Goal: Use online tool/utility: Utilize a website feature to perform a specific function

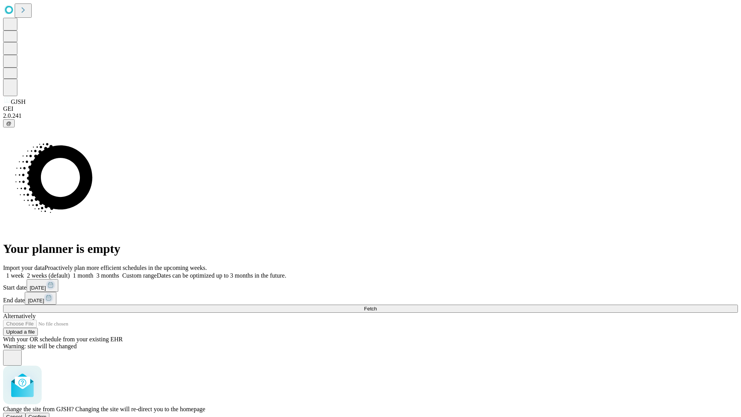
click at [47, 414] on span "Confirm" at bounding box center [38, 417] width 18 height 6
click at [93, 272] on label "1 month" at bounding box center [82, 275] width 24 height 7
click at [376, 306] on span "Fetch" at bounding box center [370, 309] width 13 height 6
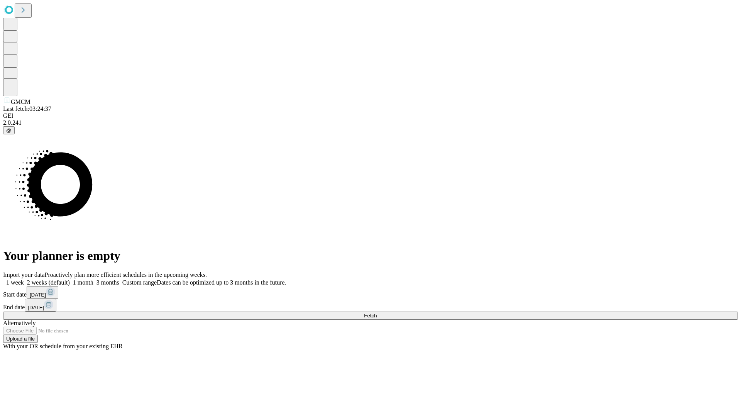
click at [93, 279] on label "1 month" at bounding box center [82, 282] width 24 height 7
click at [376, 312] on span "Fetch" at bounding box center [370, 315] width 13 height 6
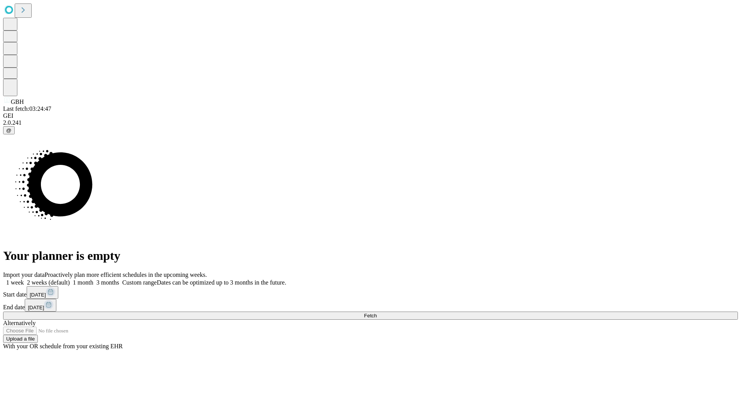
click at [376, 312] on span "Fetch" at bounding box center [370, 315] width 13 height 6
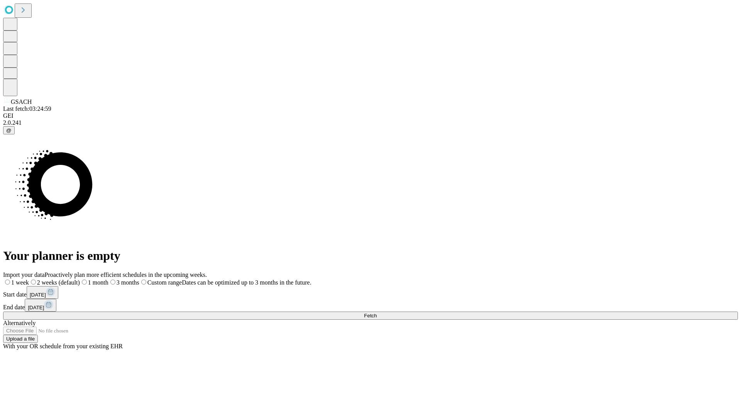
click at [376, 312] on span "Fetch" at bounding box center [370, 315] width 13 height 6
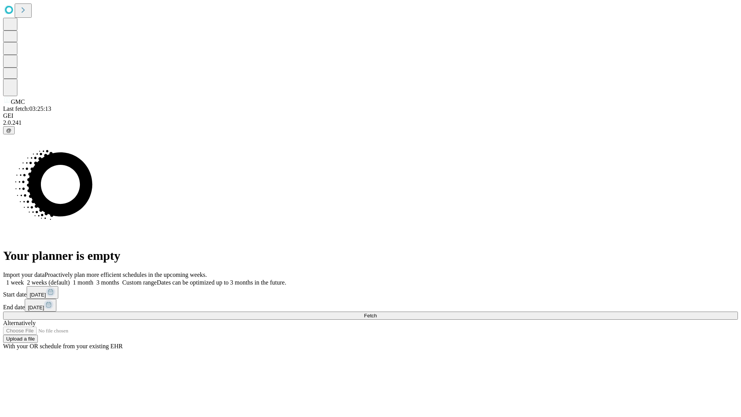
click at [93, 279] on label "1 month" at bounding box center [82, 282] width 24 height 7
click at [376, 312] on span "Fetch" at bounding box center [370, 315] width 13 height 6
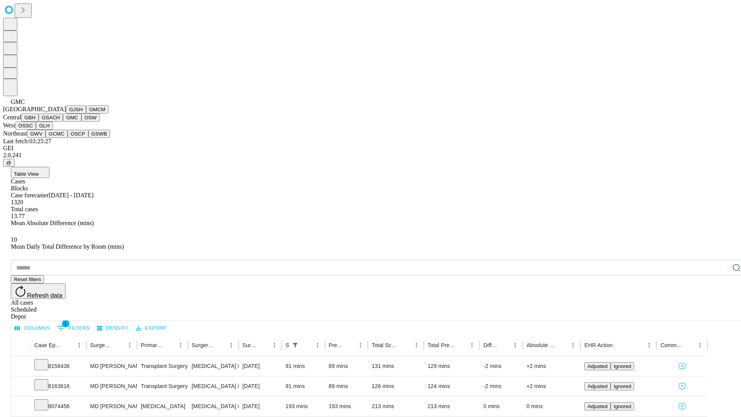
click at [81, 122] on button "OSW" at bounding box center [90, 117] width 19 height 8
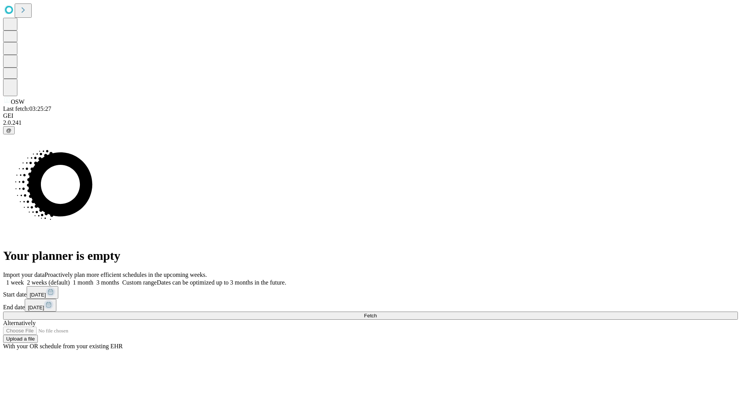
click at [93, 279] on label "1 month" at bounding box center [82, 282] width 24 height 7
click at [376, 312] on span "Fetch" at bounding box center [370, 315] width 13 height 6
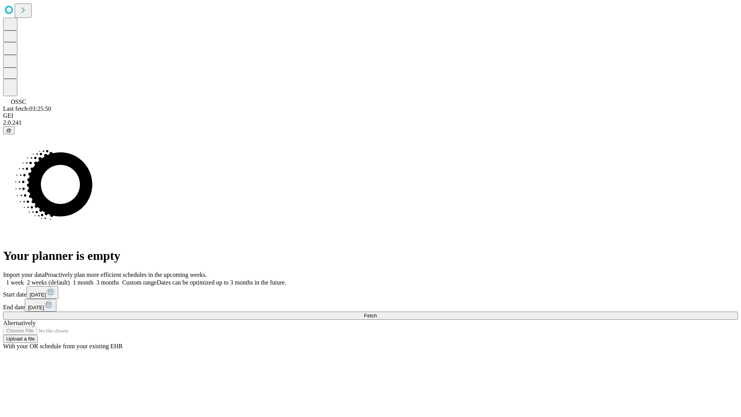
click at [93, 279] on label "1 month" at bounding box center [82, 282] width 24 height 7
click at [376, 312] on span "Fetch" at bounding box center [370, 315] width 13 height 6
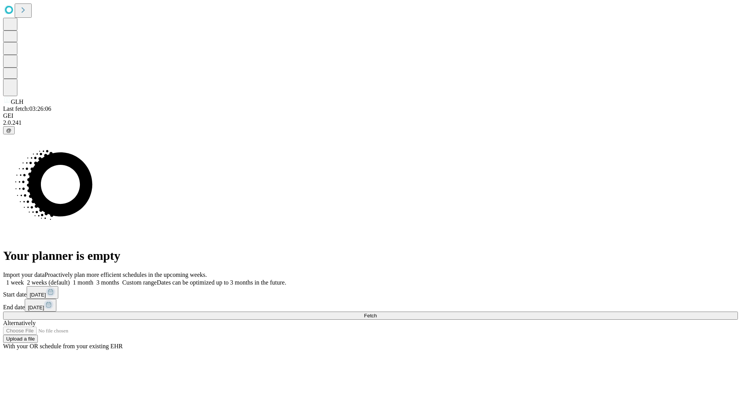
click at [93, 279] on label "1 month" at bounding box center [82, 282] width 24 height 7
click at [376, 312] on span "Fetch" at bounding box center [370, 315] width 13 height 6
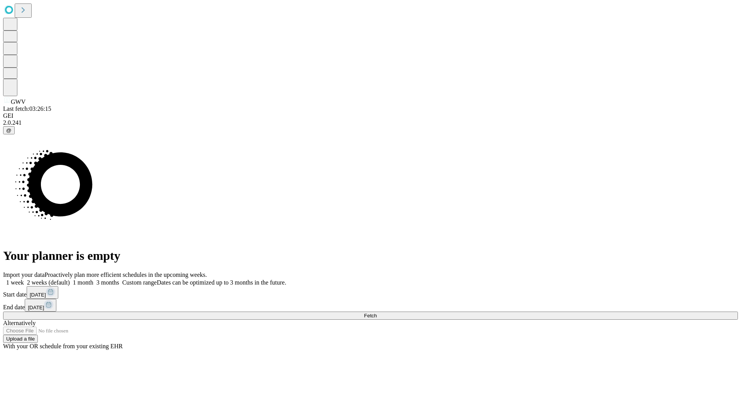
click at [93, 279] on label "1 month" at bounding box center [82, 282] width 24 height 7
click at [376, 312] on span "Fetch" at bounding box center [370, 315] width 13 height 6
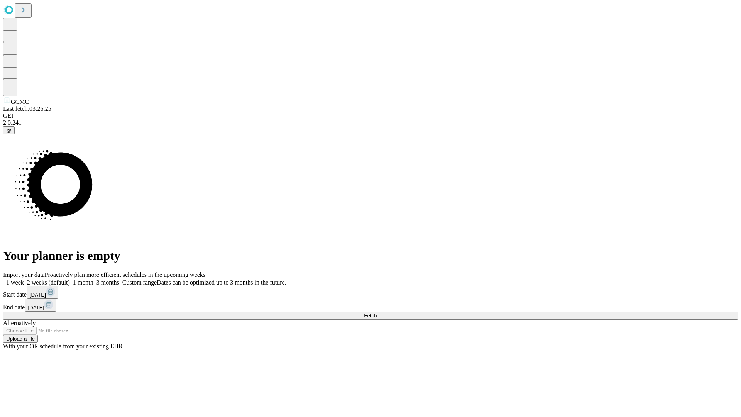
click at [376, 312] on span "Fetch" at bounding box center [370, 315] width 13 height 6
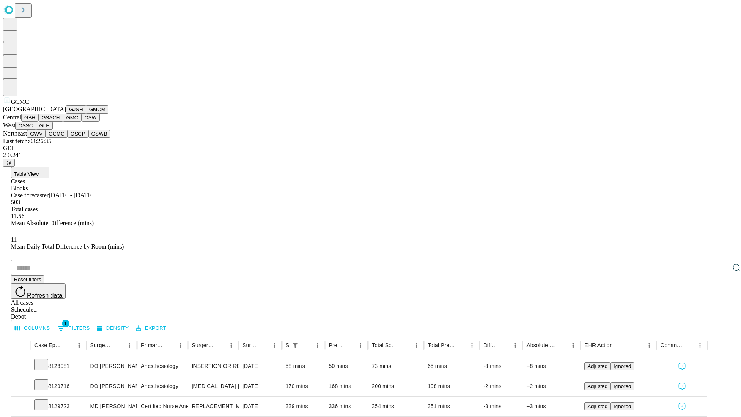
click at [68, 138] on button "OSCP" at bounding box center [78, 134] width 21 height 8
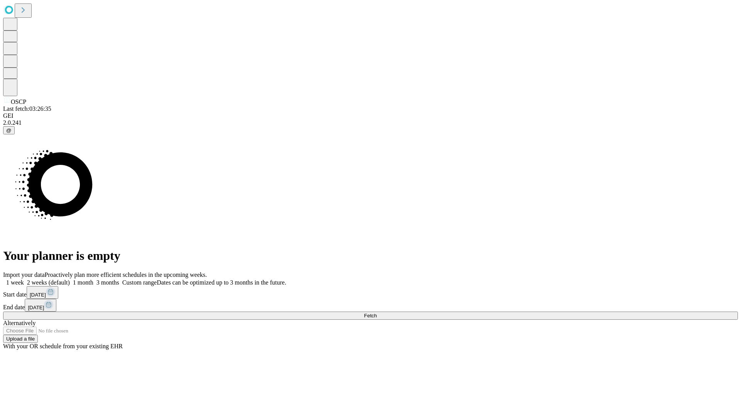
click at [93, 279] on label "1 month" at bounding box center [82, 282] width 24 height 7
click at [376, 312] on span "Fetch" at bounding box center [370, 315] width 13 height 6
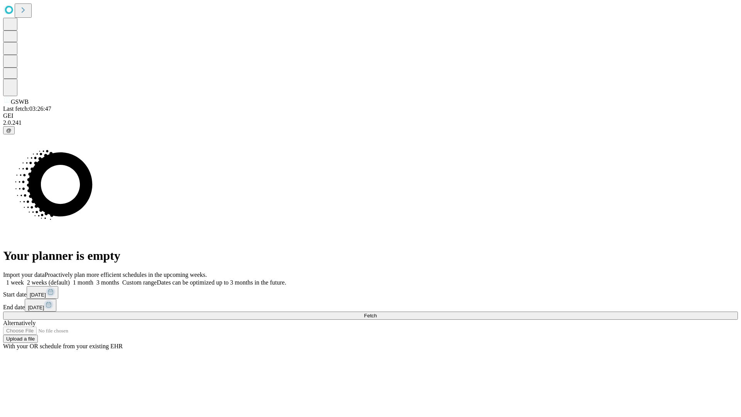
click at [93, 279] on label "1 month" at bounding box center [82, 282] width 24 height 7
click at [376, 312] on span "Fetch" at bounding box center [370, 315] width 13 height 6
